Goal: Navigation & Orientation: Find specific page/section

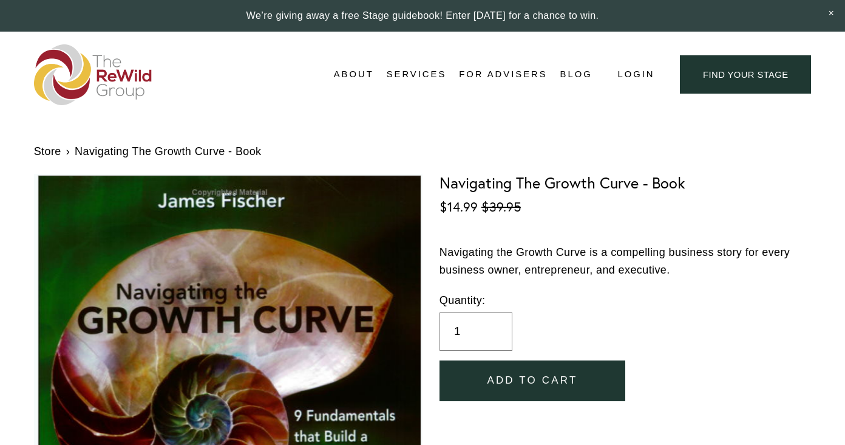
click at [732, 66] on link "find your stage" at bounding box center [745, 74] width 131 height 38
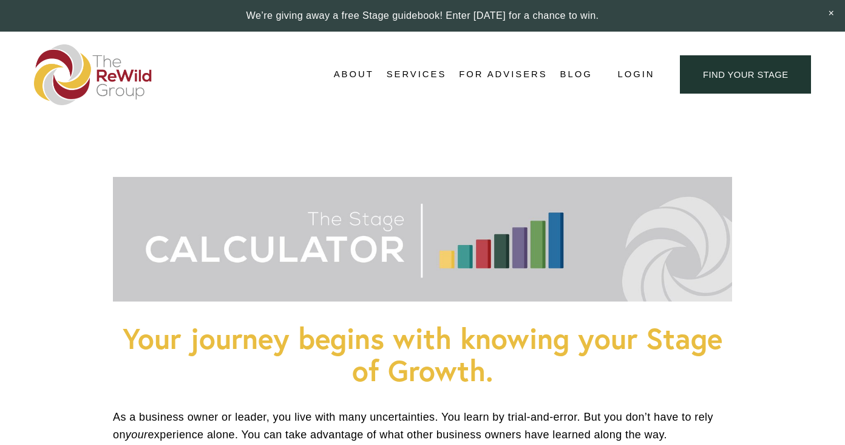
click at [0, 0] on span "Stages of Growth" at bounding box center [0, 0] width 0 height 0
